Goal: Information Seeking & Learning: Learn about a topic

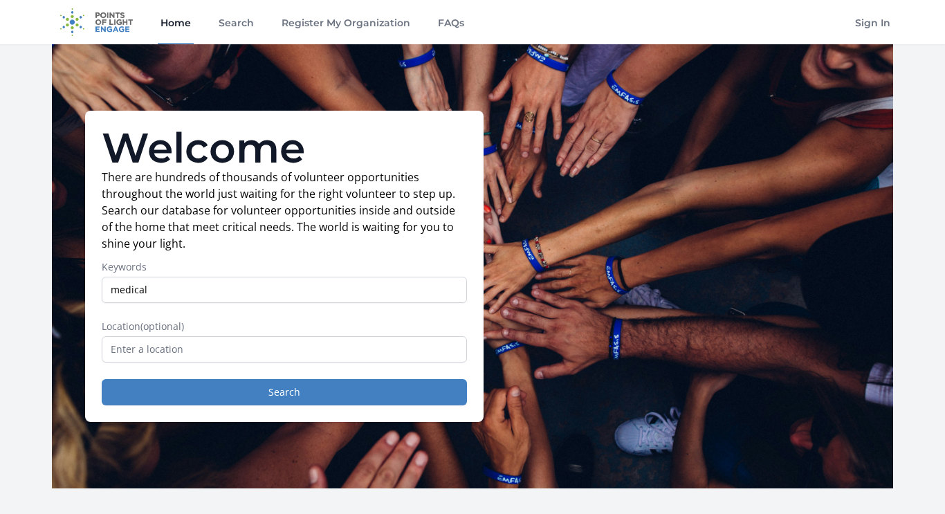
type input "medical"
click at [102, 379] on button "Search" at bounding box center [284, 392] width 365 height 26
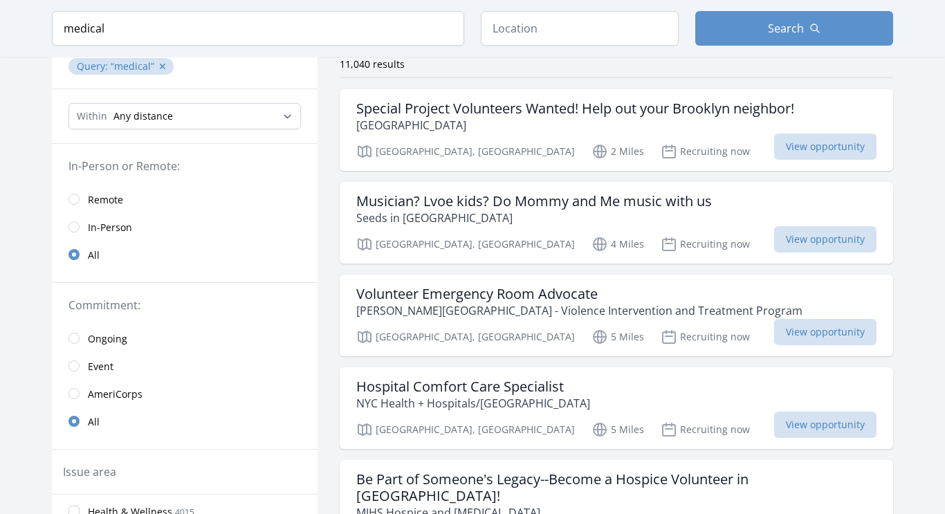
scroll to position [113, 0]
click at [716, 17] on button "Search" at bounding box center [794, 28] width 198 height 35
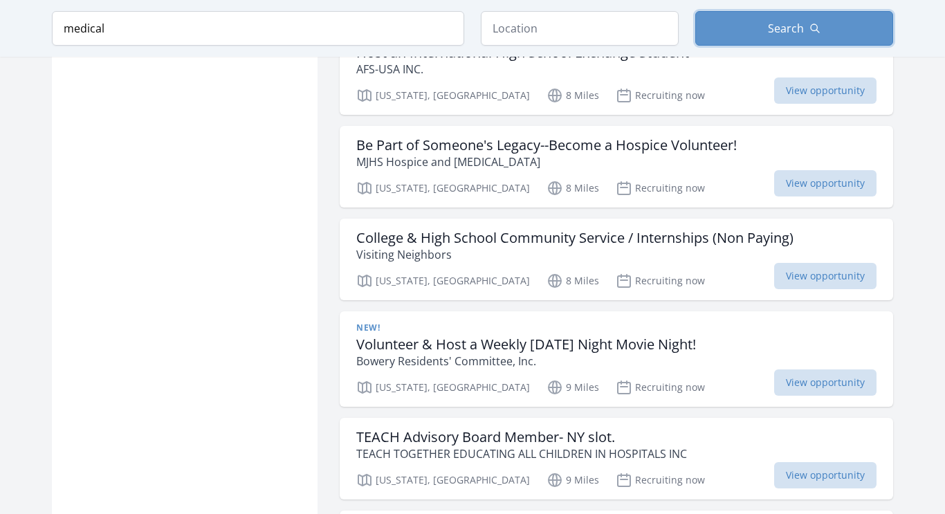
scroll to position [1607, 0]
